Goal: Navigation & Orientation: Find specific page/section

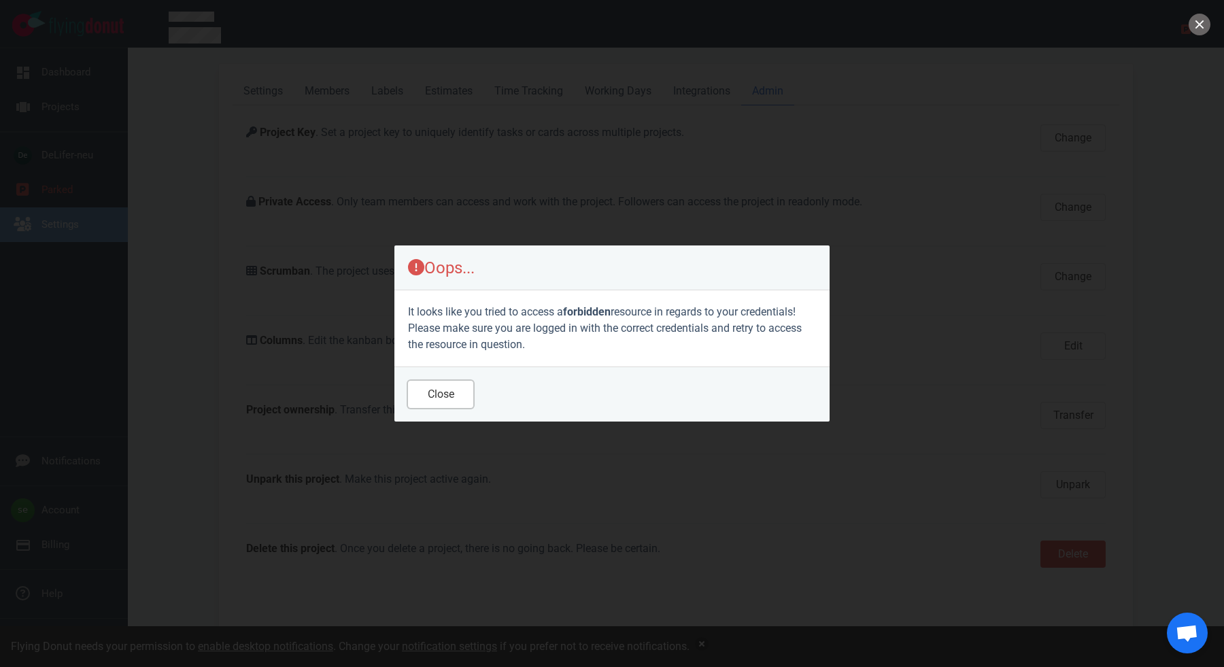
click at [426, 403] on button "Close" at bounding box center [440, 394] width 65 height 27
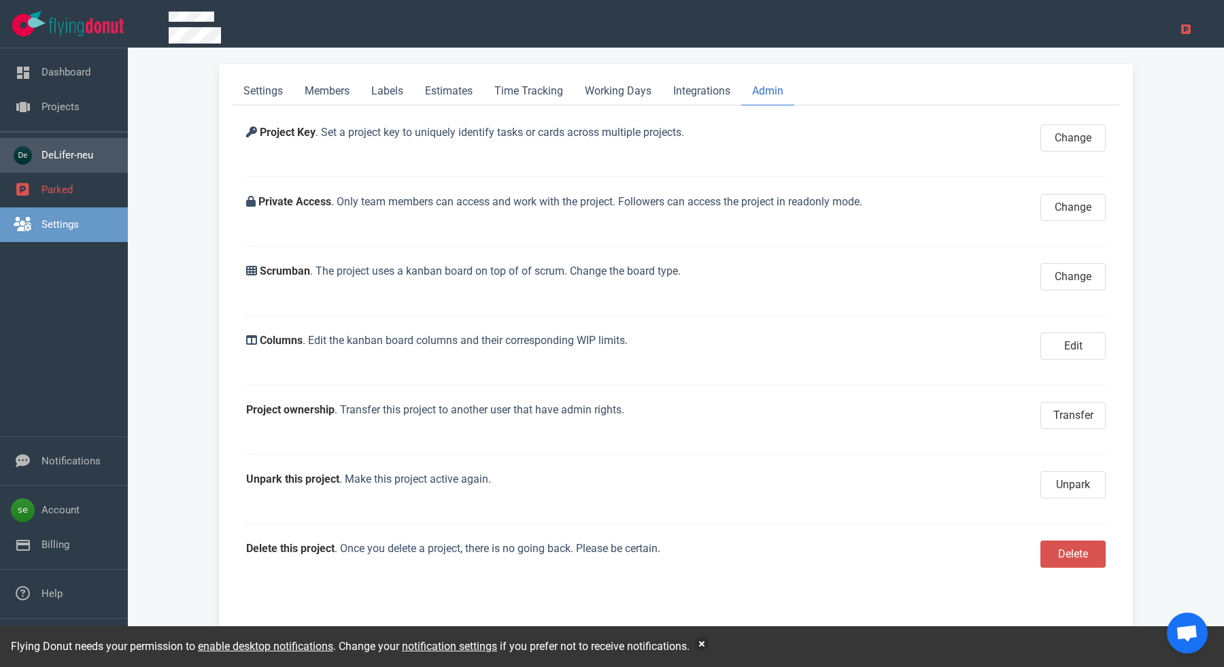
click at [80, 154] on span "DeLifer-neu" at bounding box center [71, 156] width 60 height 16
click at [46, 70] on link "Dashboard" at bounding box center [65, 72] width 49 height 12
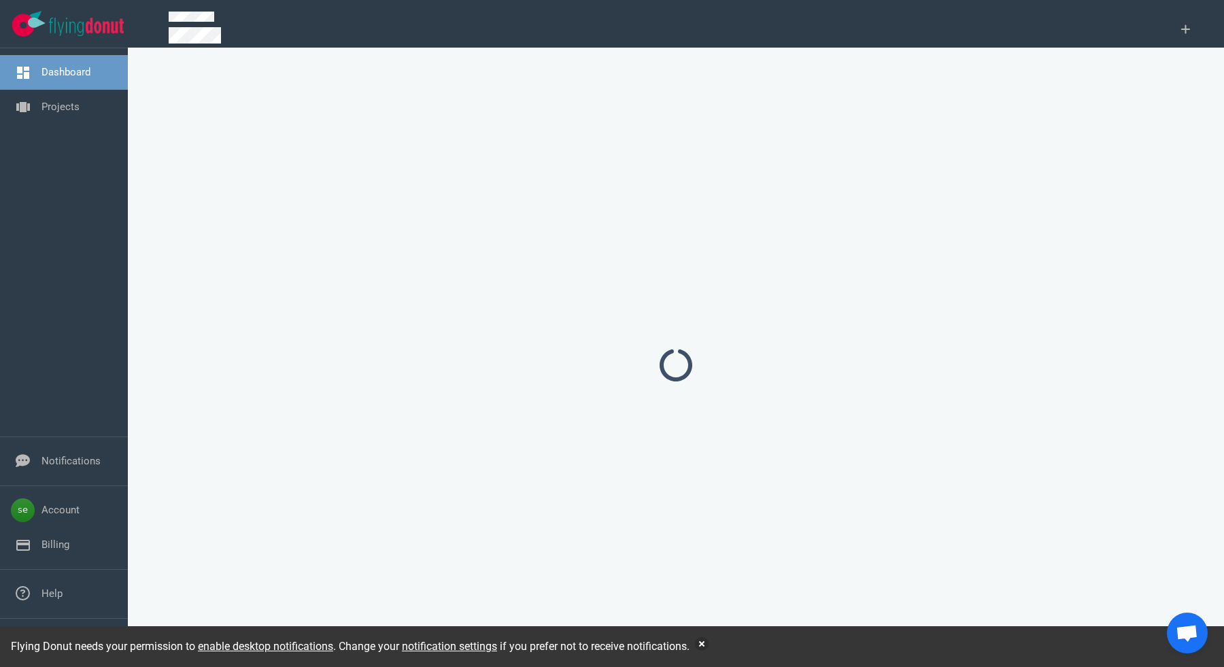
click at [46, 70] on link "Dashboard" at bounding box center [65, 72] width 49 height 12
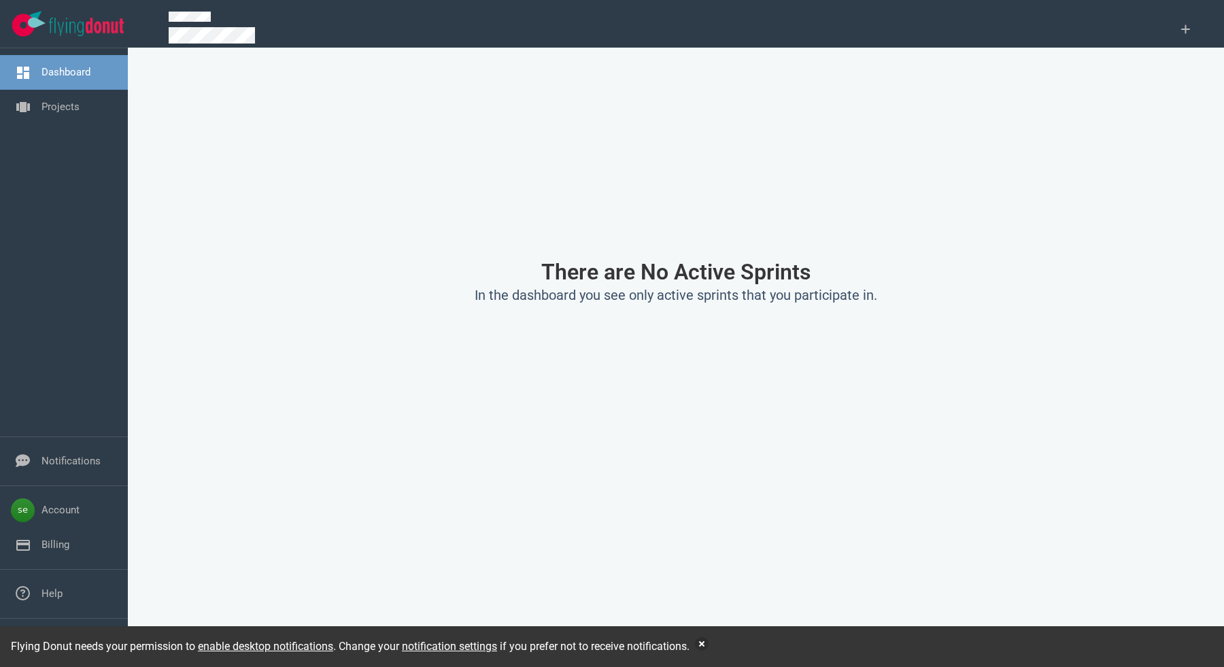
click at [80, 29] on img at bounding box center [86, 27] width 75 height 18
click at [80, 113] on link "Projects" at bounding box center [60, 107] width 38 height 12
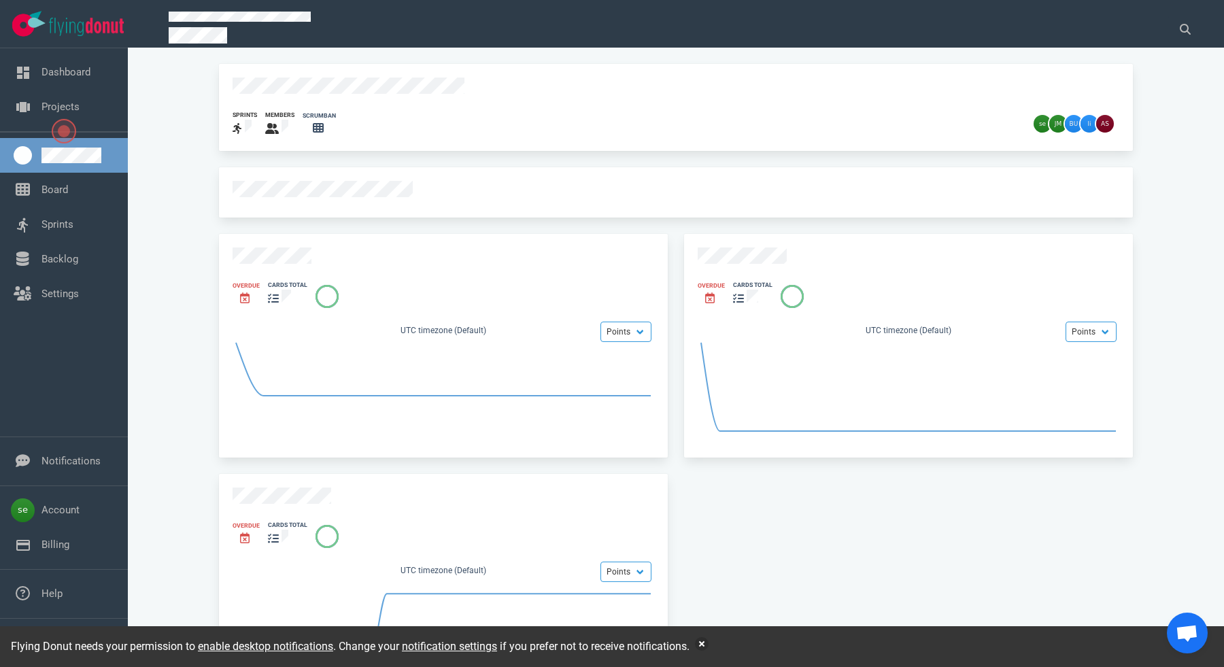
click at [175, 205] on div "sprints members scrumban Overdue cards total Points Hours UTC timezone (Default…" at bounding box center [675, 365] width 1063 height 602
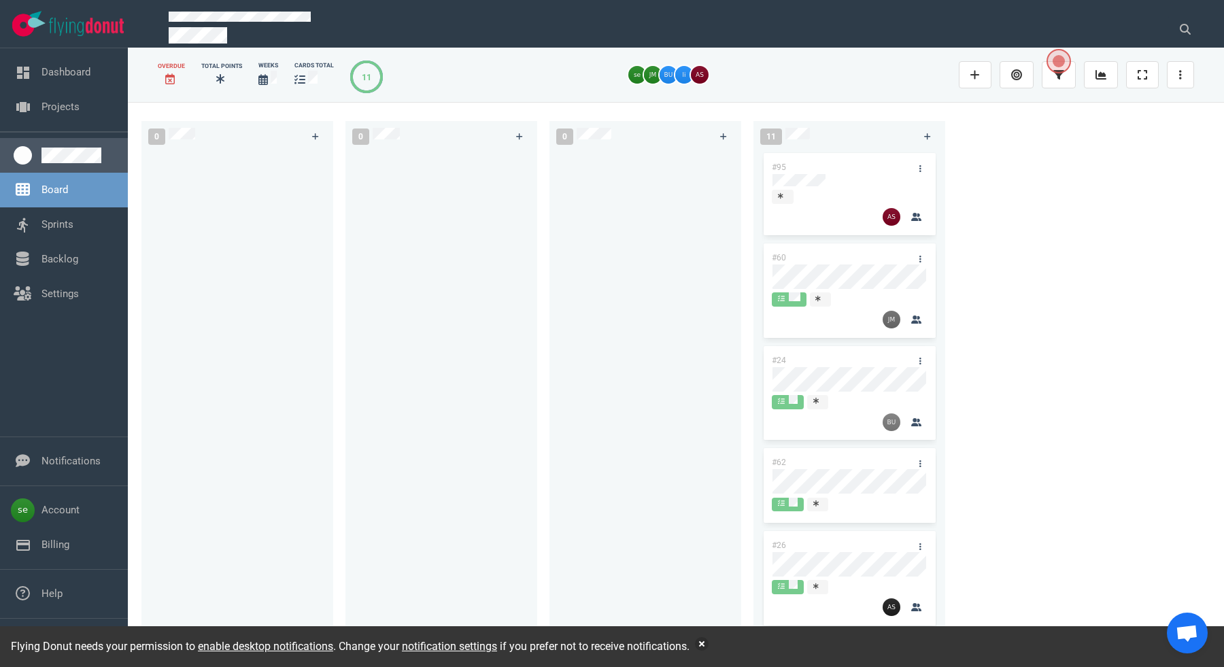
click at [56, 156] on link at bounding box center [78, 156] width 75 height 16
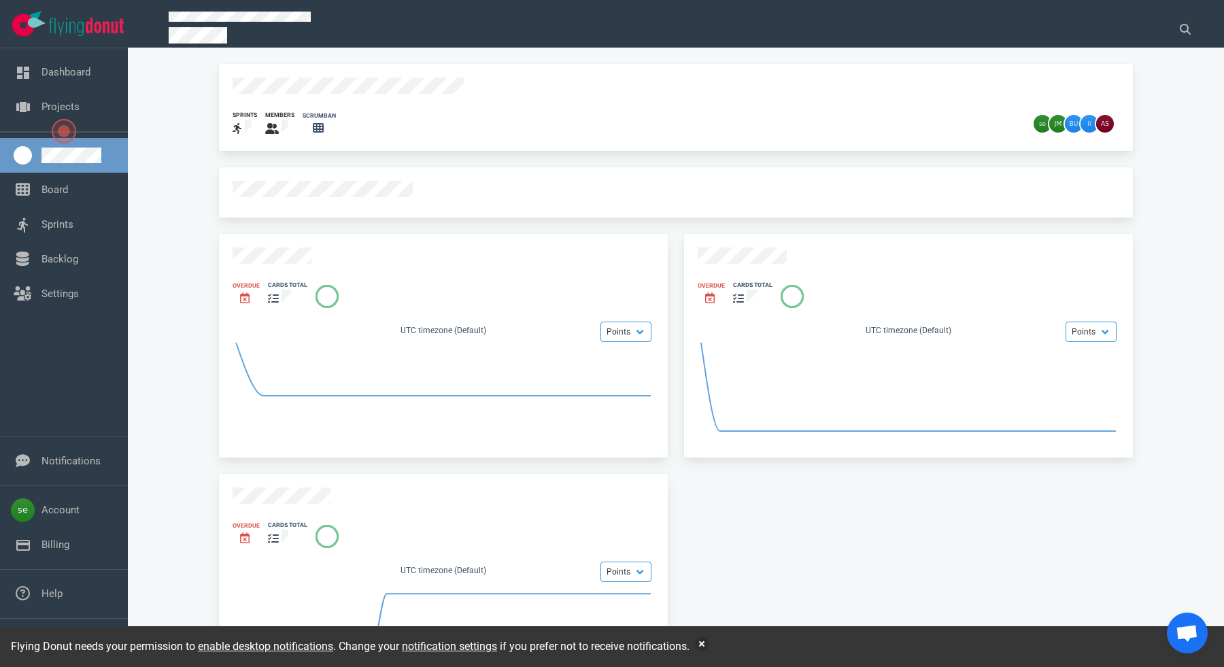
click at [165, 170] on div "sprints members scrumban Overdue cards total Points Hours UTC timezone (Default…" at bounding box center [675, 365] width 1063 height 602
